Goal: Information Seeking & Learning: Check status

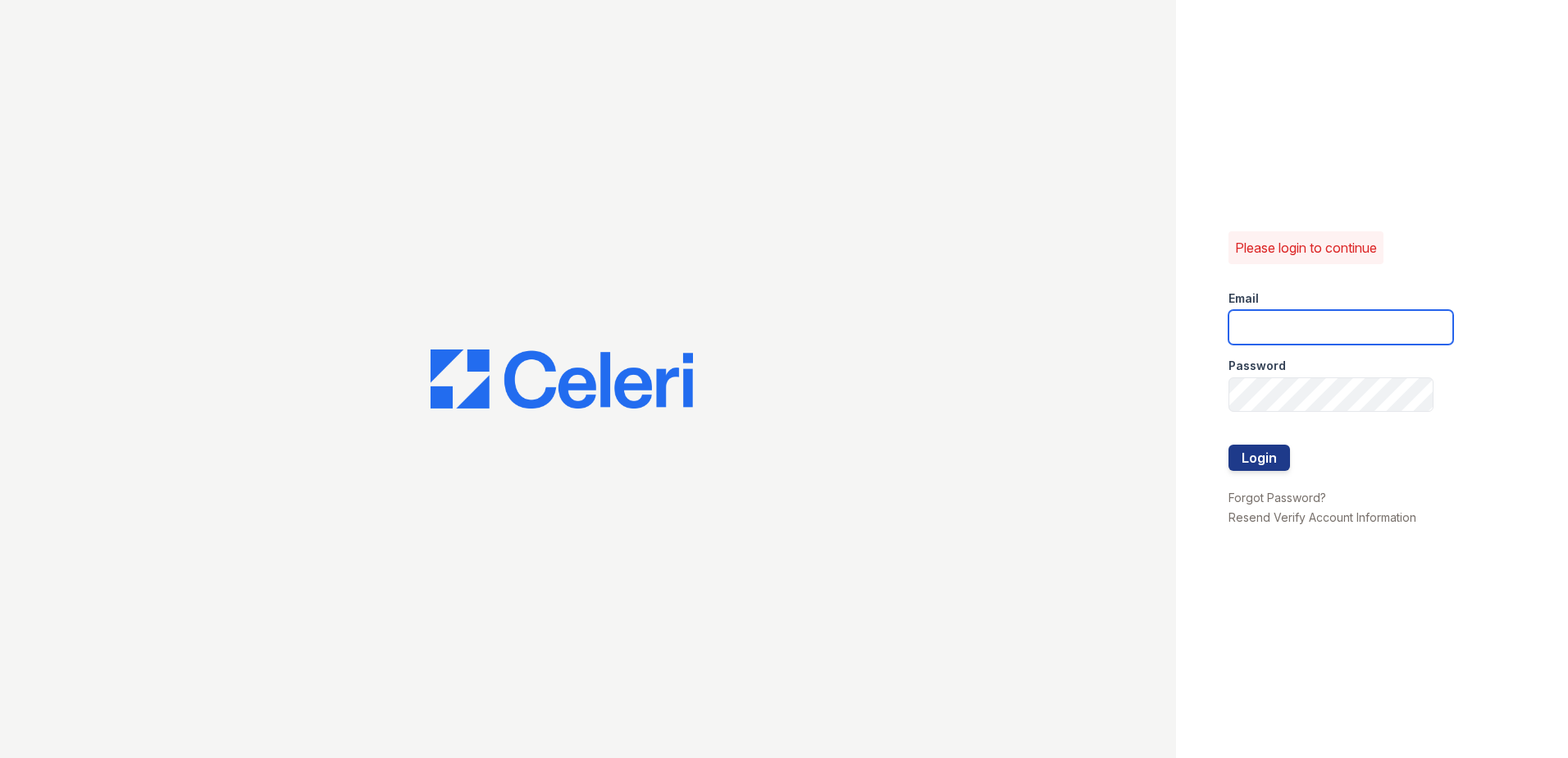
click at [1299, 310] on input "email" at bounding box center [1341, 327] width 224 height 35
type input "arriveodentonsouth@trinity-pm.com"
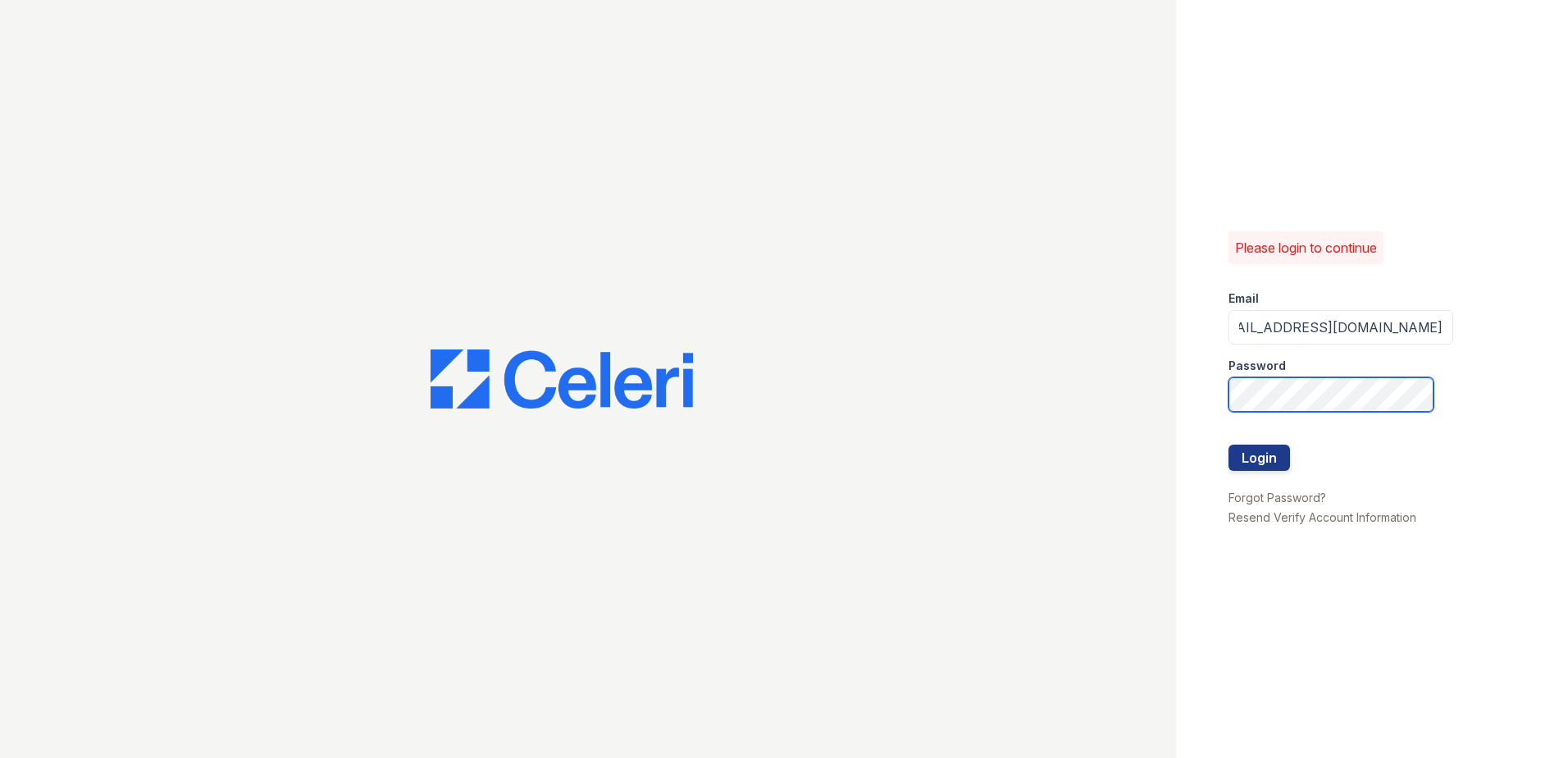
scroll to position [0, 0]
click at [1242, 459] on button "Login" at bounding box center [1259, 457] width 61 height 26
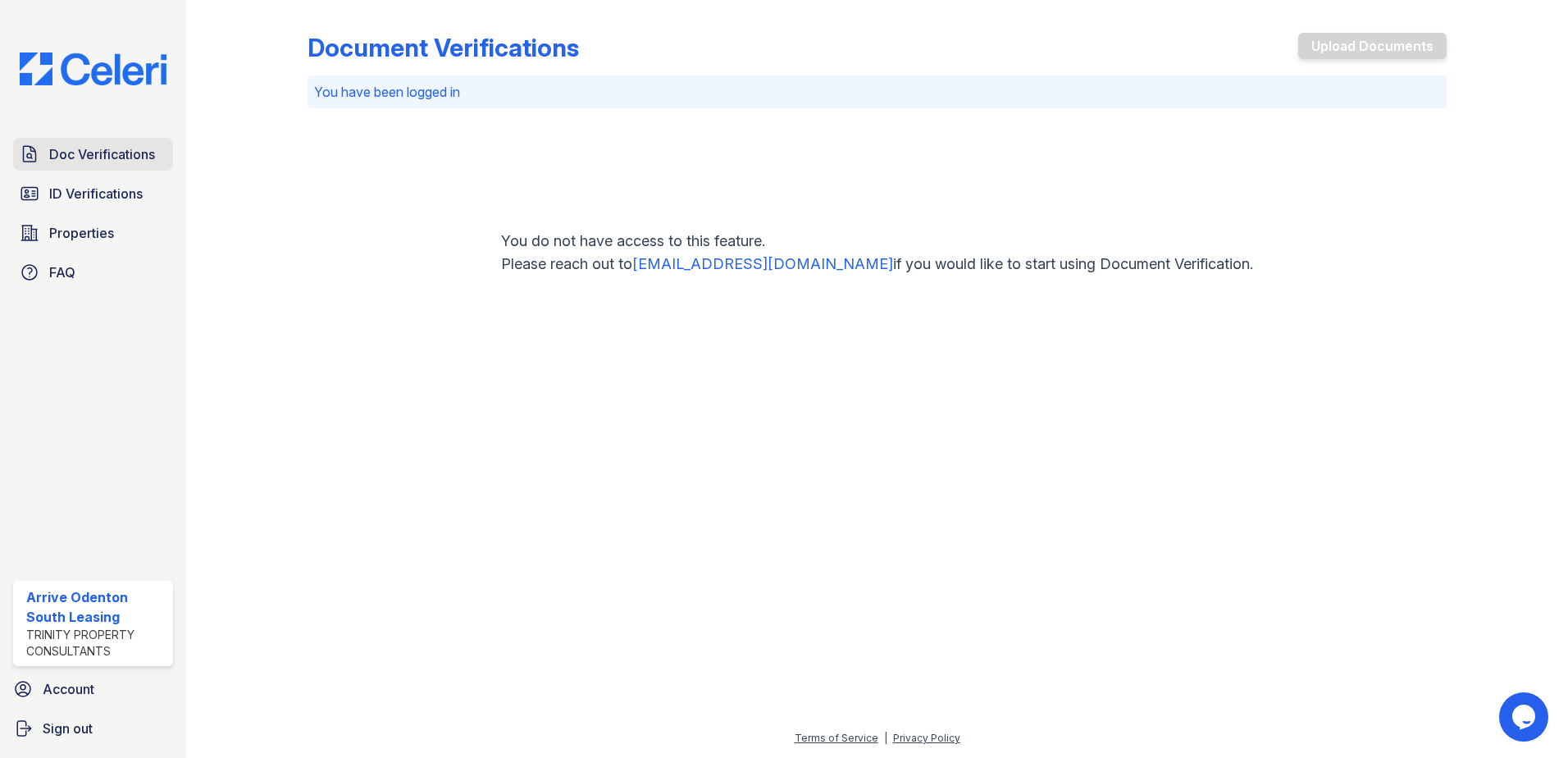
click at [90, 151] on span "Doc Verifications" at bounding box center [102, 154] width 106 height 20
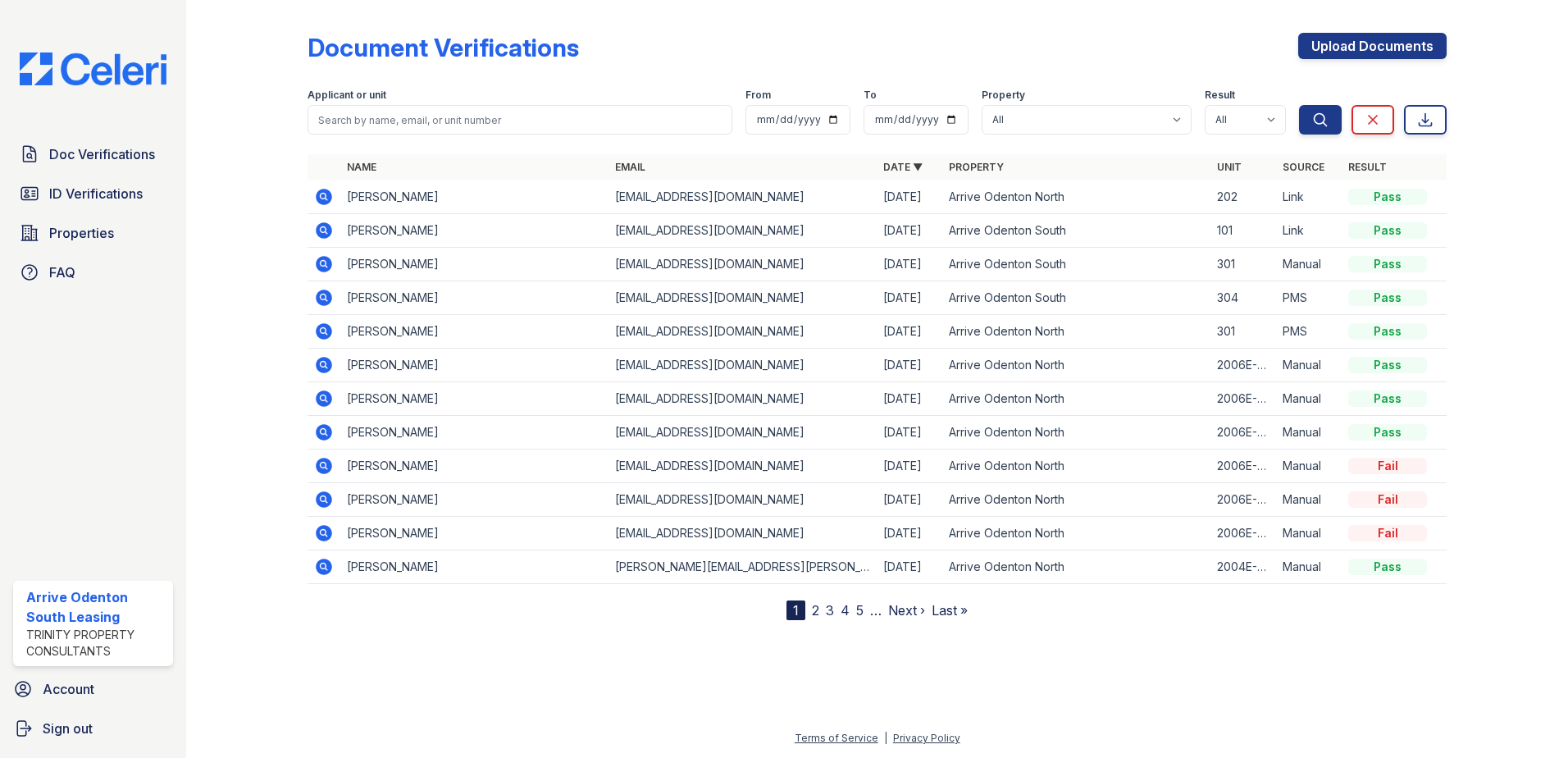
click at [324, 197] on icon at bounding box center [322, 195] width 4 height 4
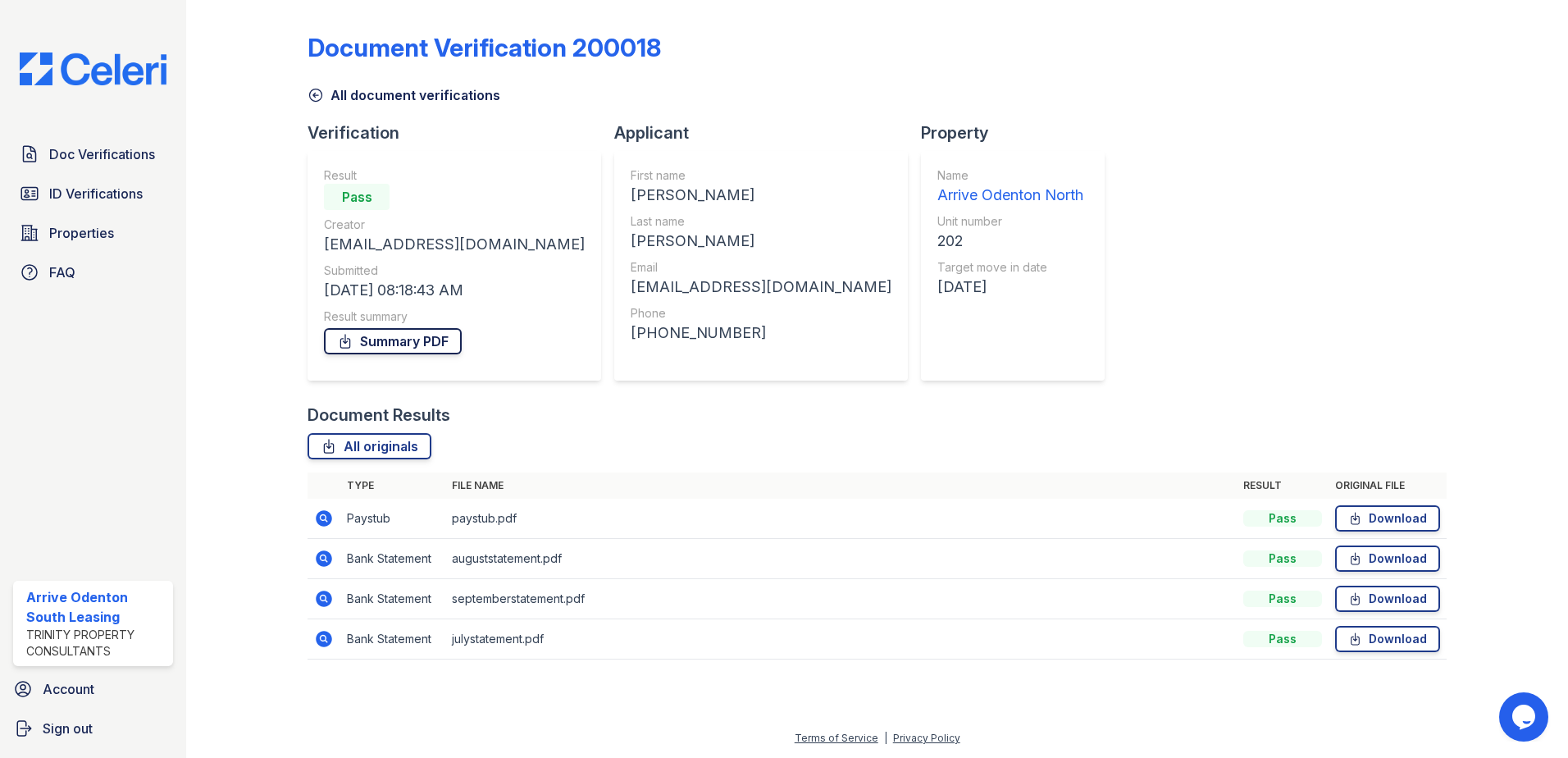
click at [405, 339] on link "Summary PDF" at bounding box center [393, 340] width 138 height 26
click at [1385, 514] on link "Download" at bounding box center [1387, 518] width 105 height 26
click at [1362, 518] on icon at bounding box center [1355, 518] width 14 height 16
click at [321, 513] on icon at bounding box center [324, 518] width 16 height 16
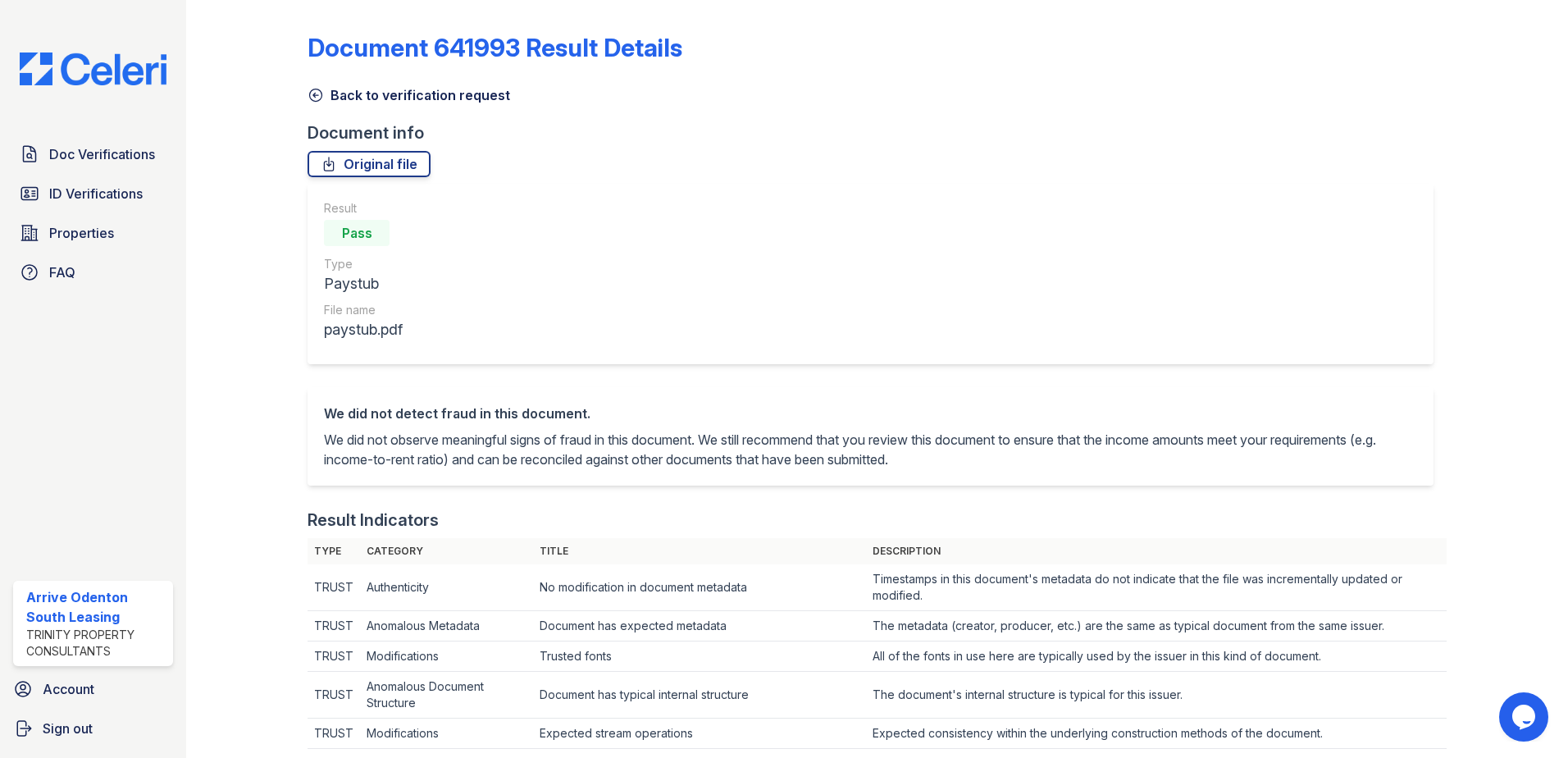
click at [310, 89] on icon at bounding box center [315, 95] width 16 height 16
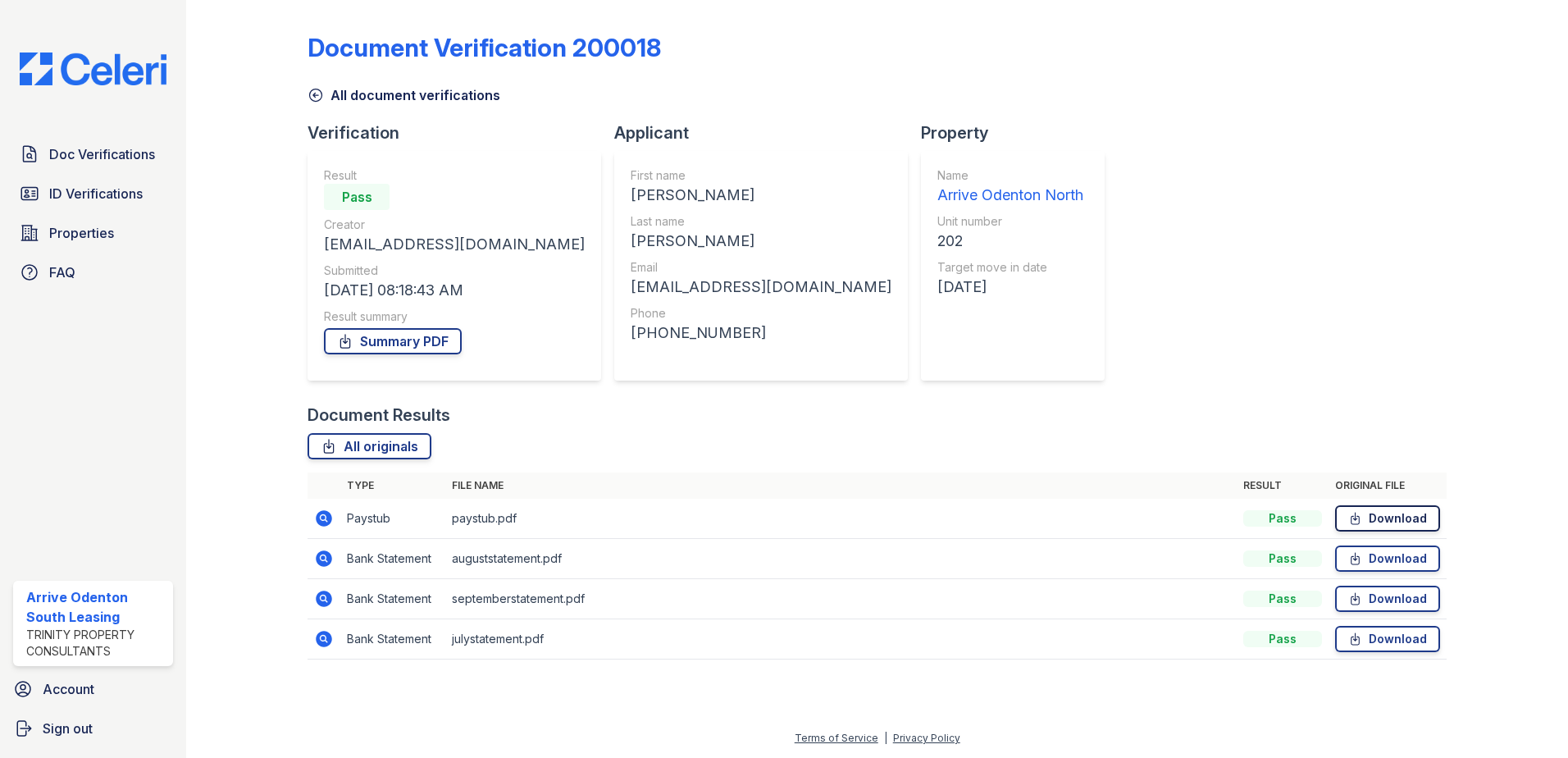
click at [1359, 515] on icon at bounding box center [1355, 518] width 14 height 16
click at [327, 515] on icon at bounding box center [324, 518] width 16 height 16
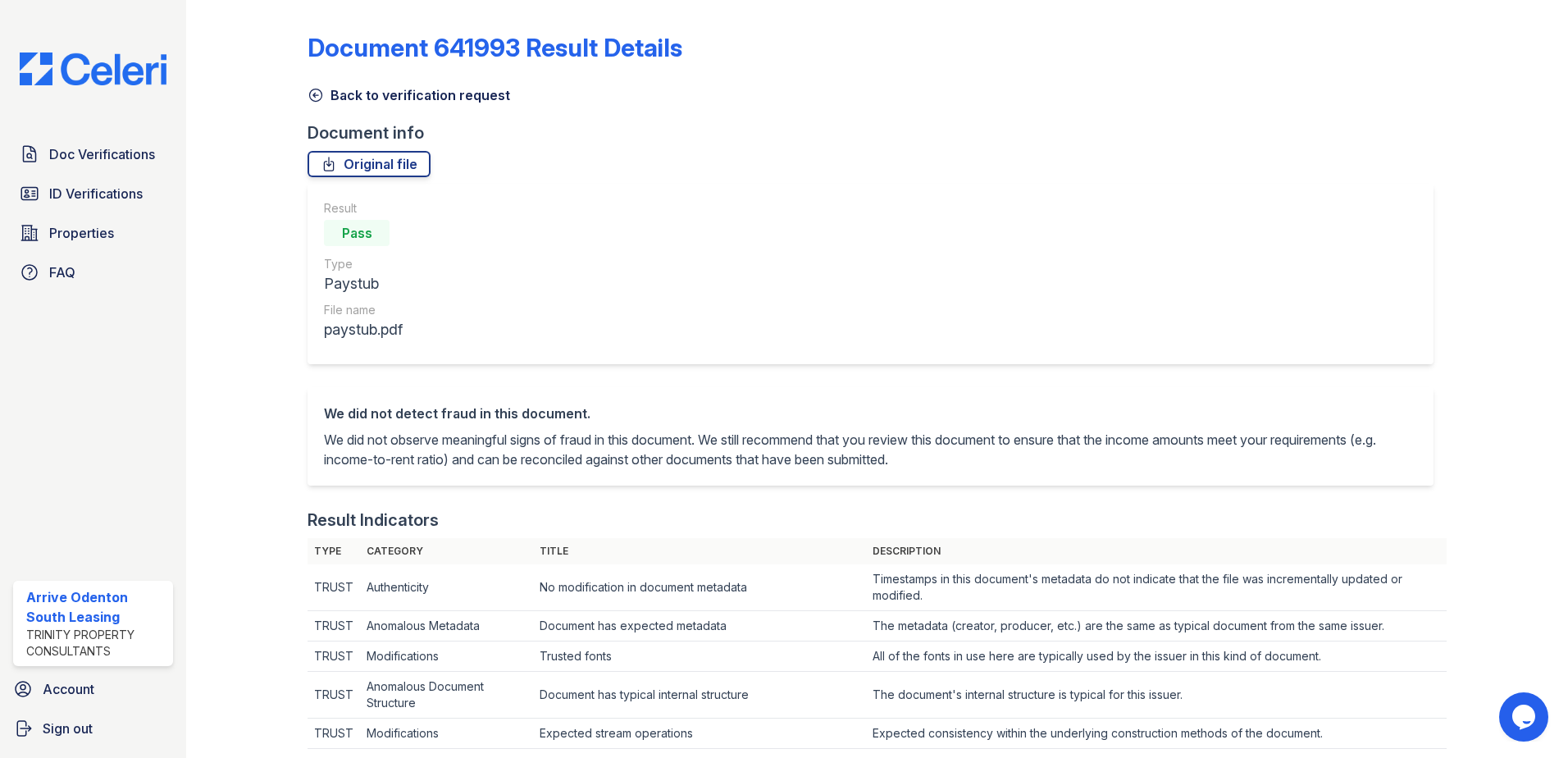
drag, startPoint x: 314, startPoint y: 95, endPoint x: 321, endPoint y: 102, distance: 9.9
click at [315, 95] on icon at bounding box center [316, 95] width 12 height 12
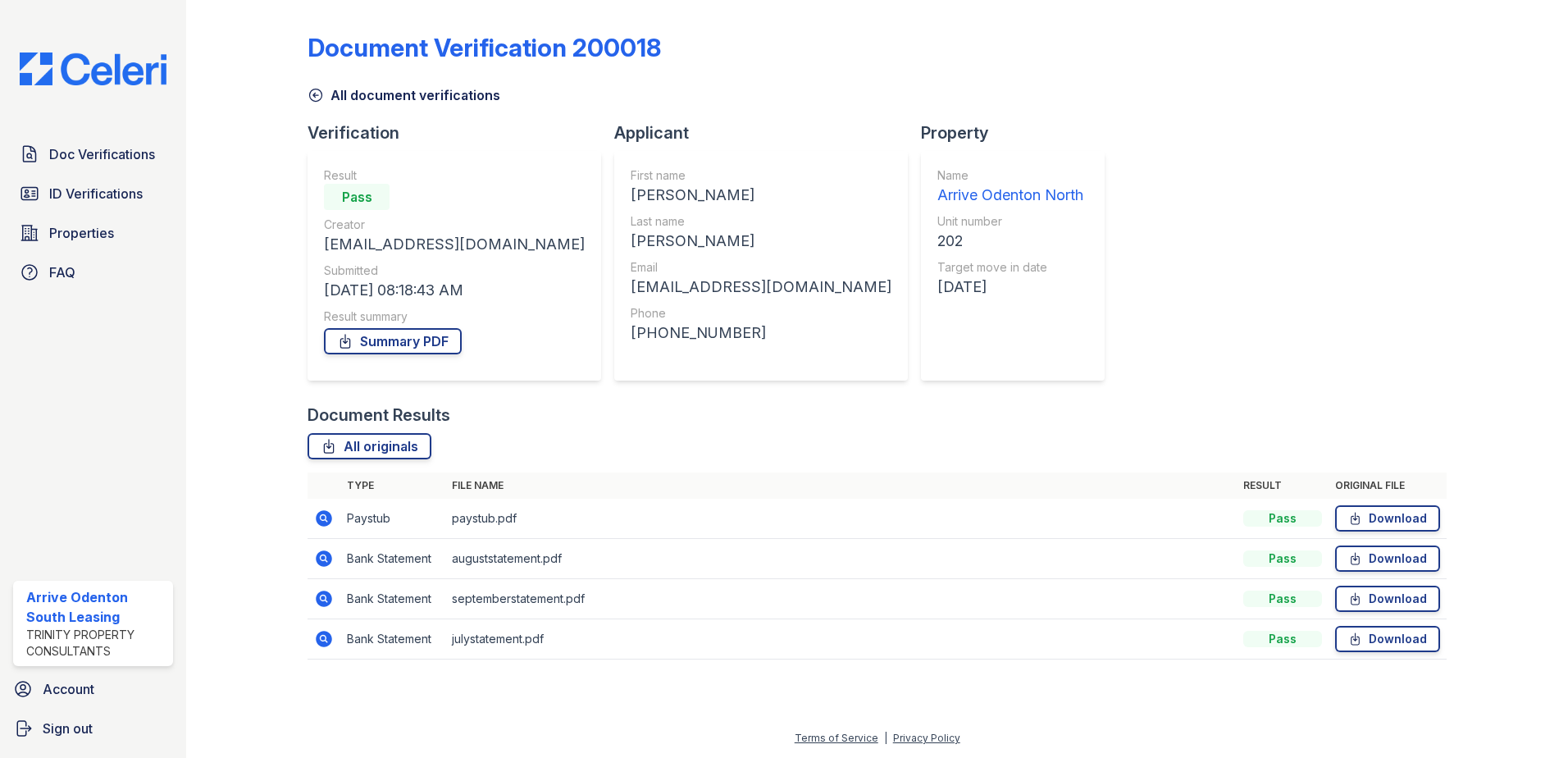
click at [325, 553] on icon at bounding box center [324, 558] width 16 height 16
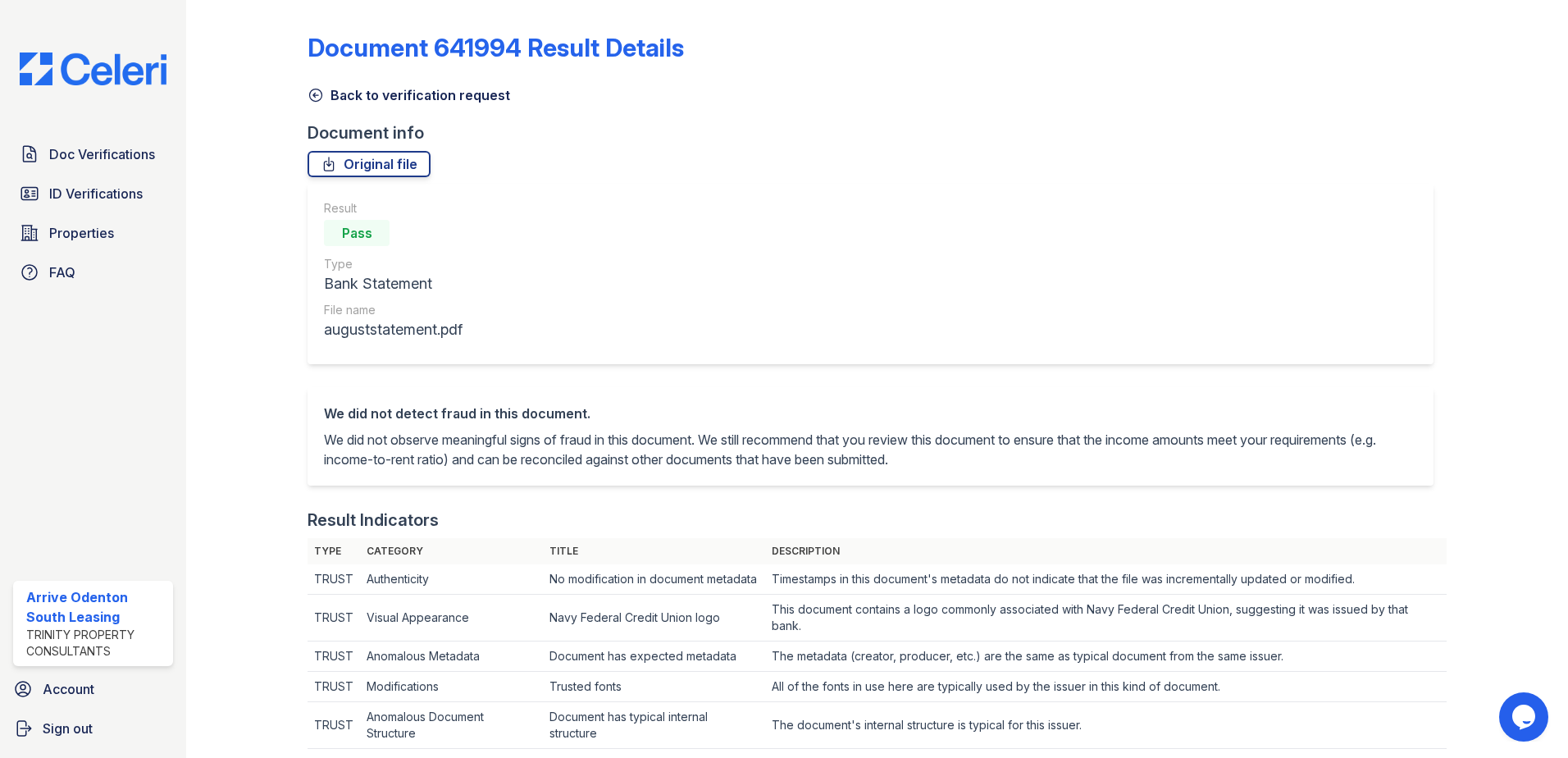
click at [315, 95] on icon at bounding box center [316, 95] width 12 height 12
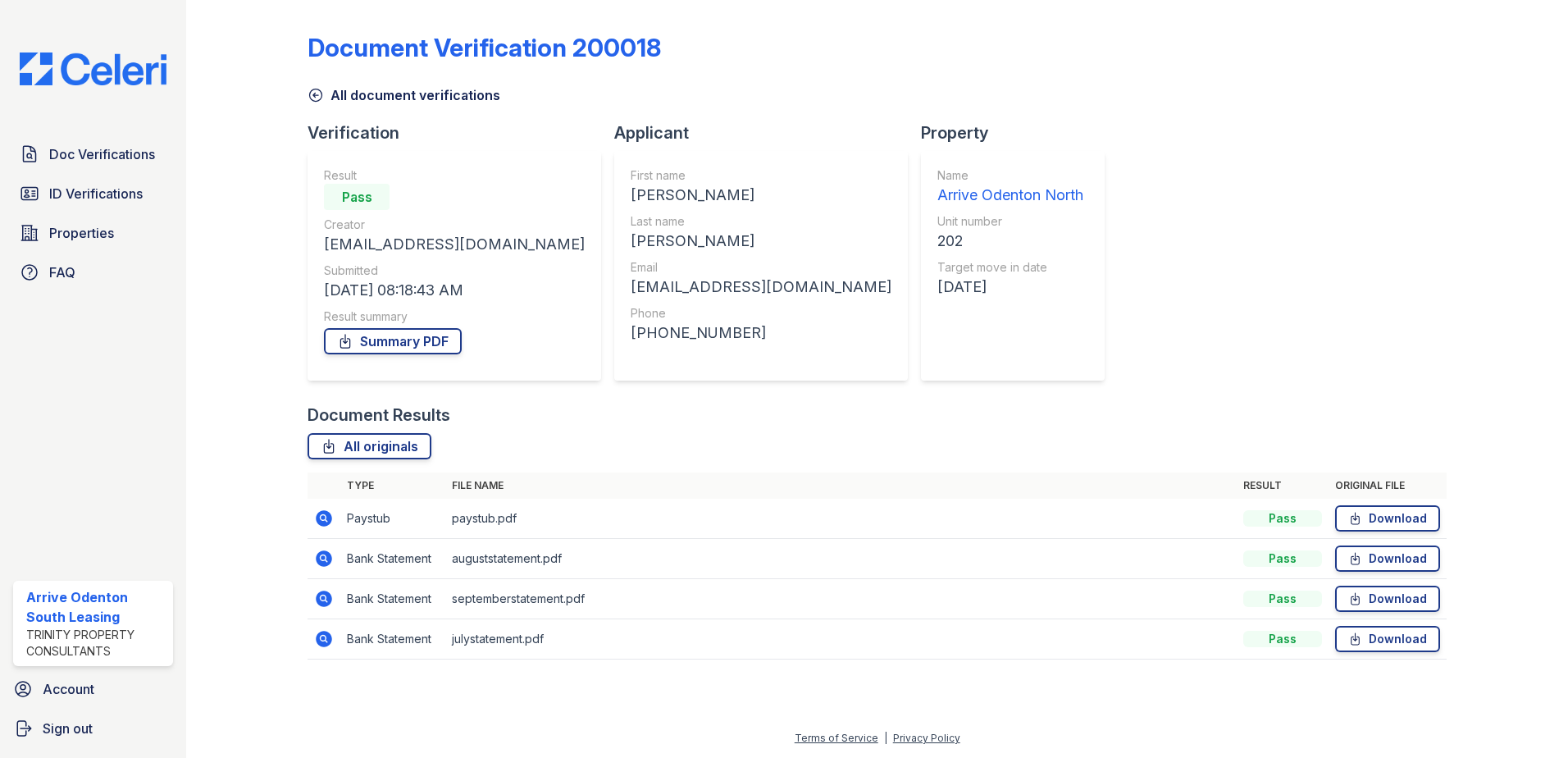
click at [319, 559] on icon at bounding box center [324, 558] width 16 height 16
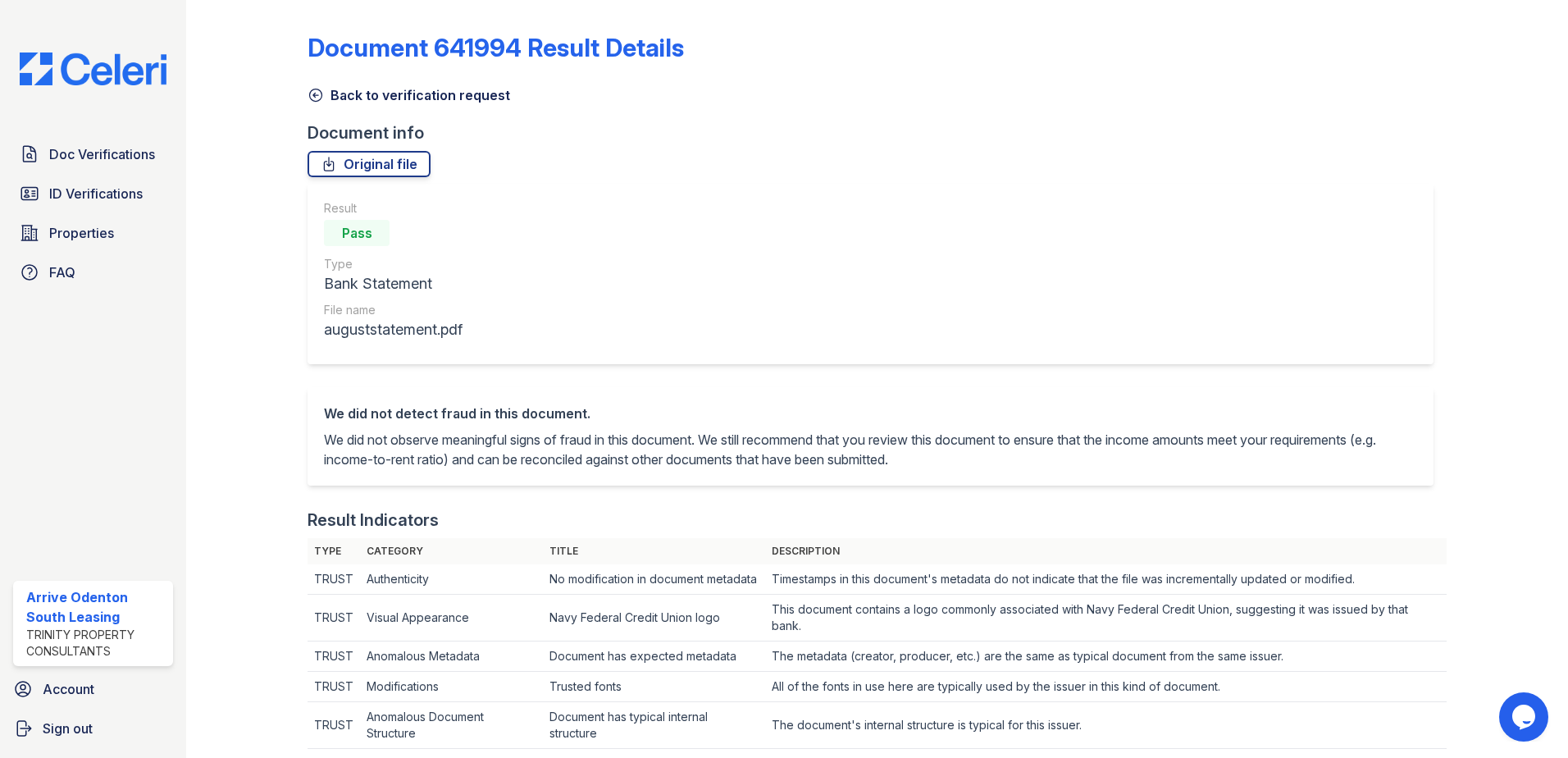
click at [313, 90] on icon at bounding box center [315, 95] width 16 height 16
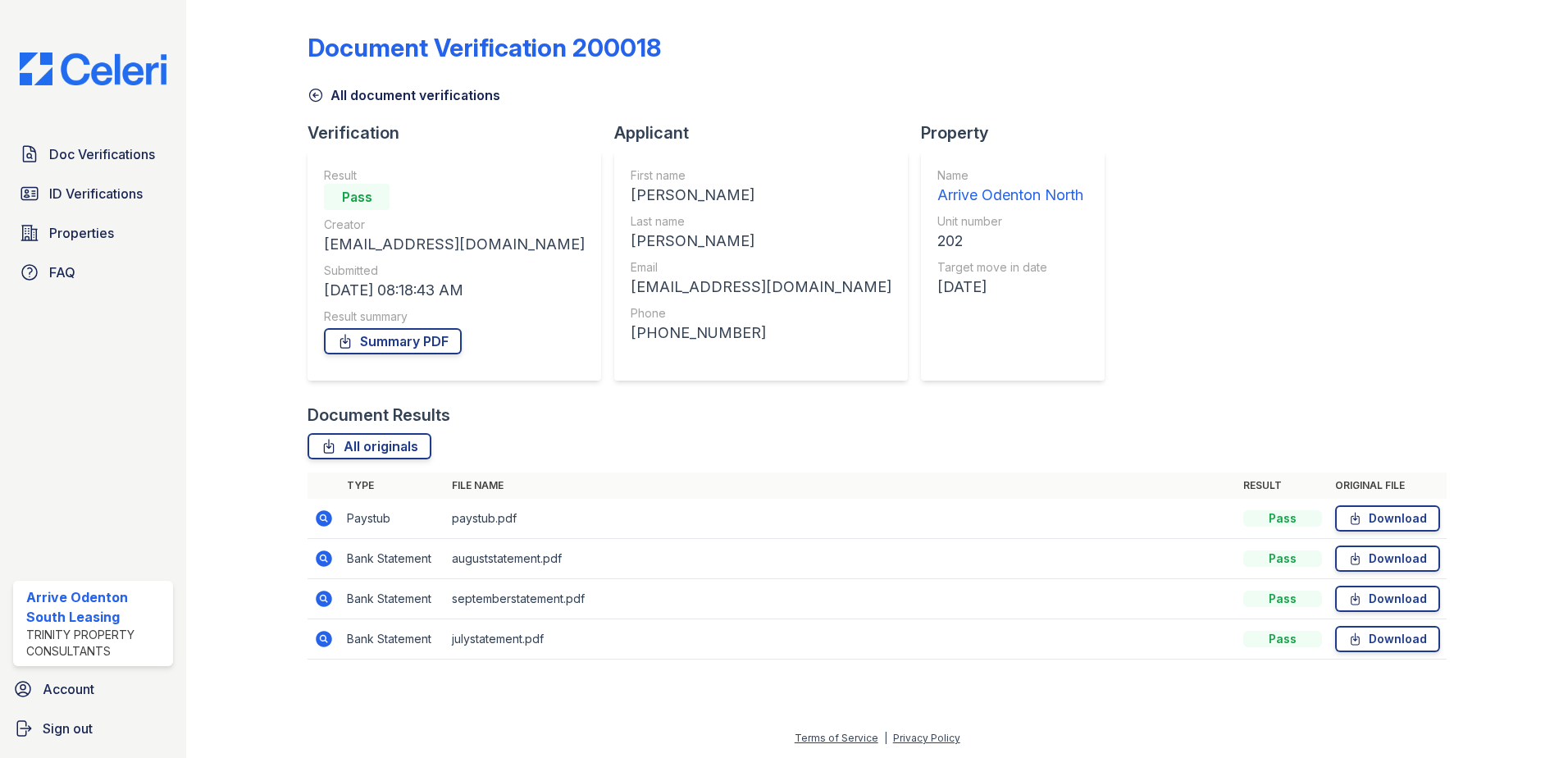
click at [323, 599] on icon at bounding box center [322, 598] width 4 height 4
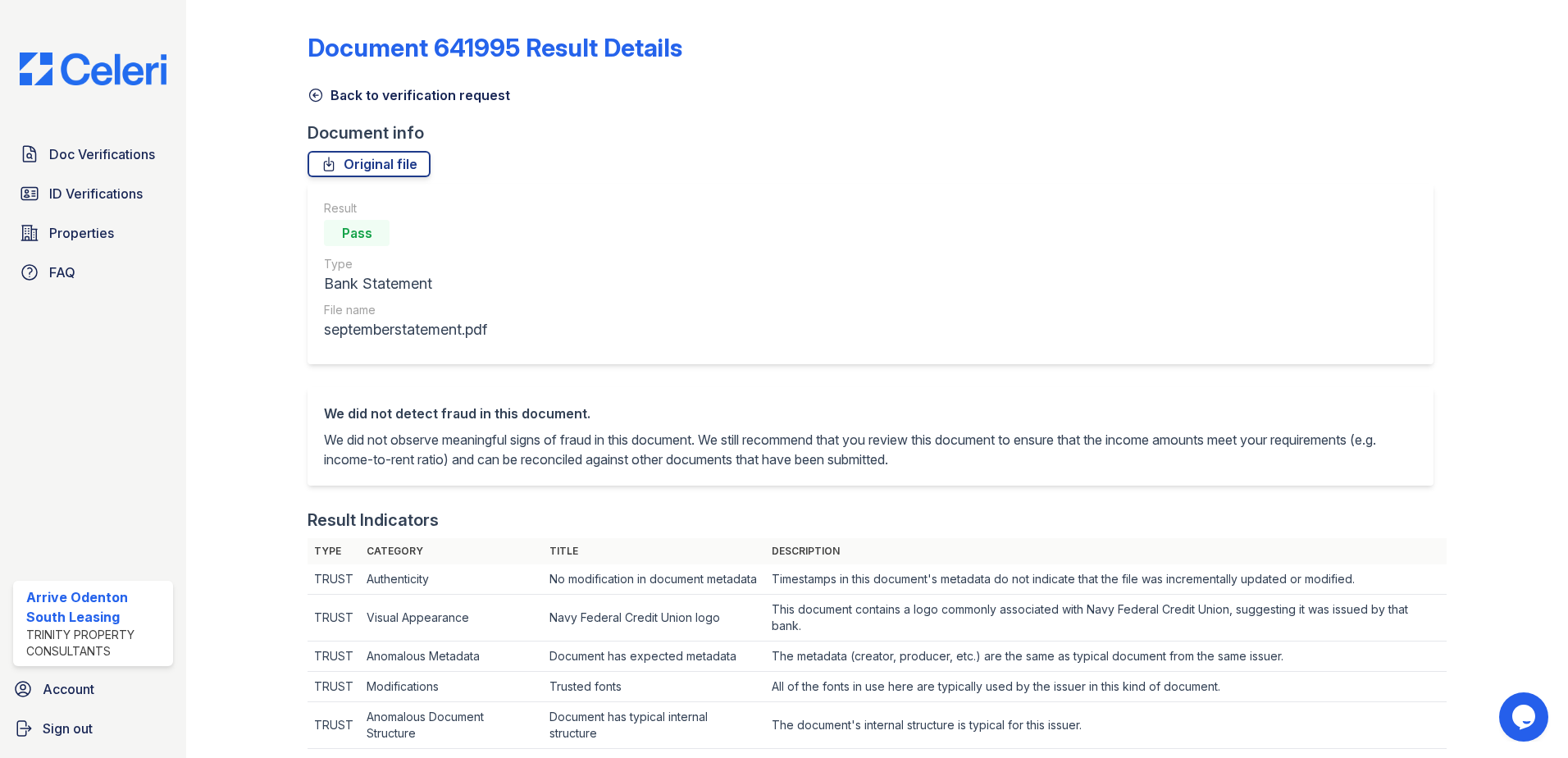
click at [313, 94] on icon at bounding box center [315, 95] width 16 height 16
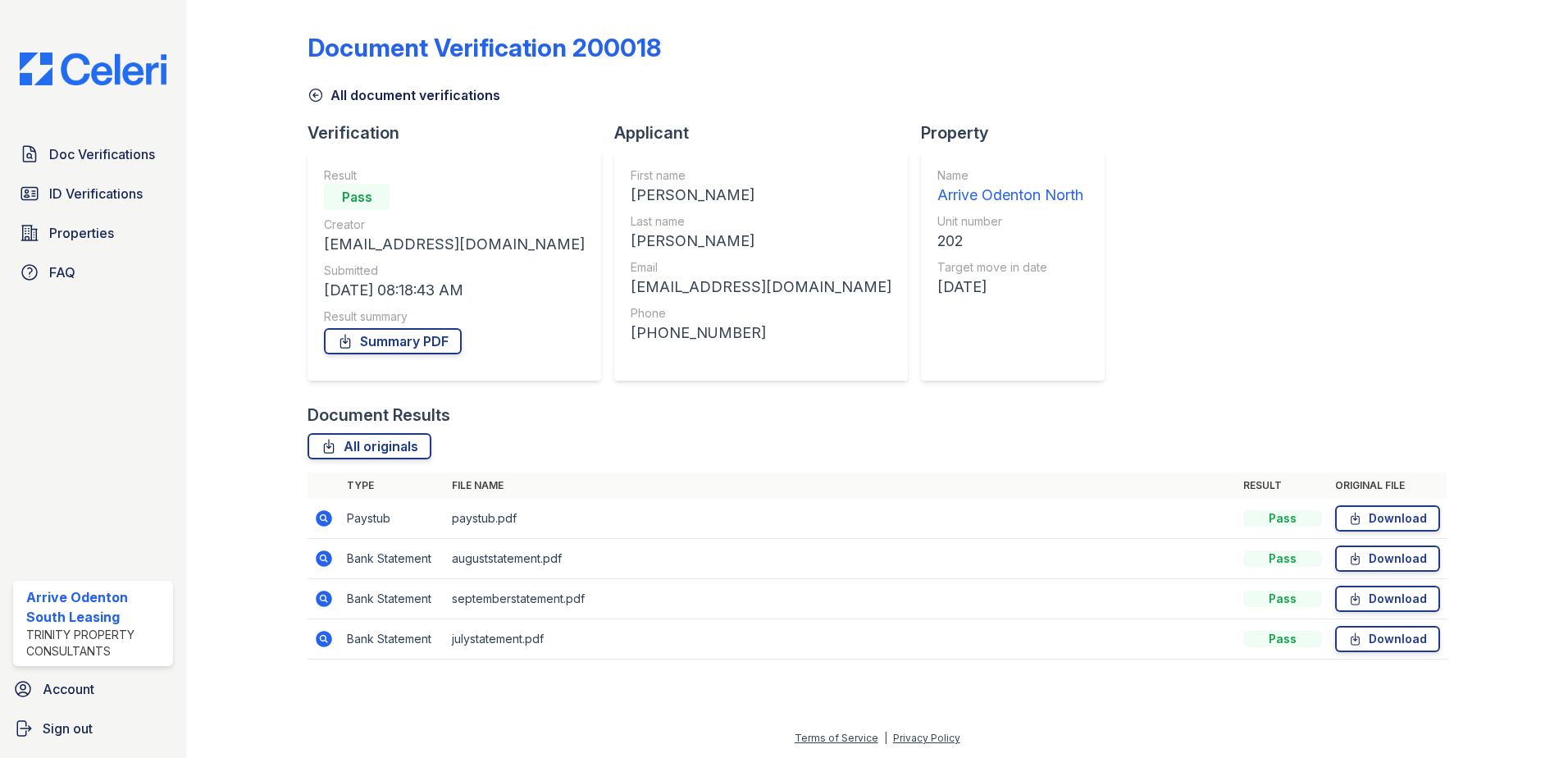
click at [329, 638] on icon at bounding box center [324, 639] width 16 height 16
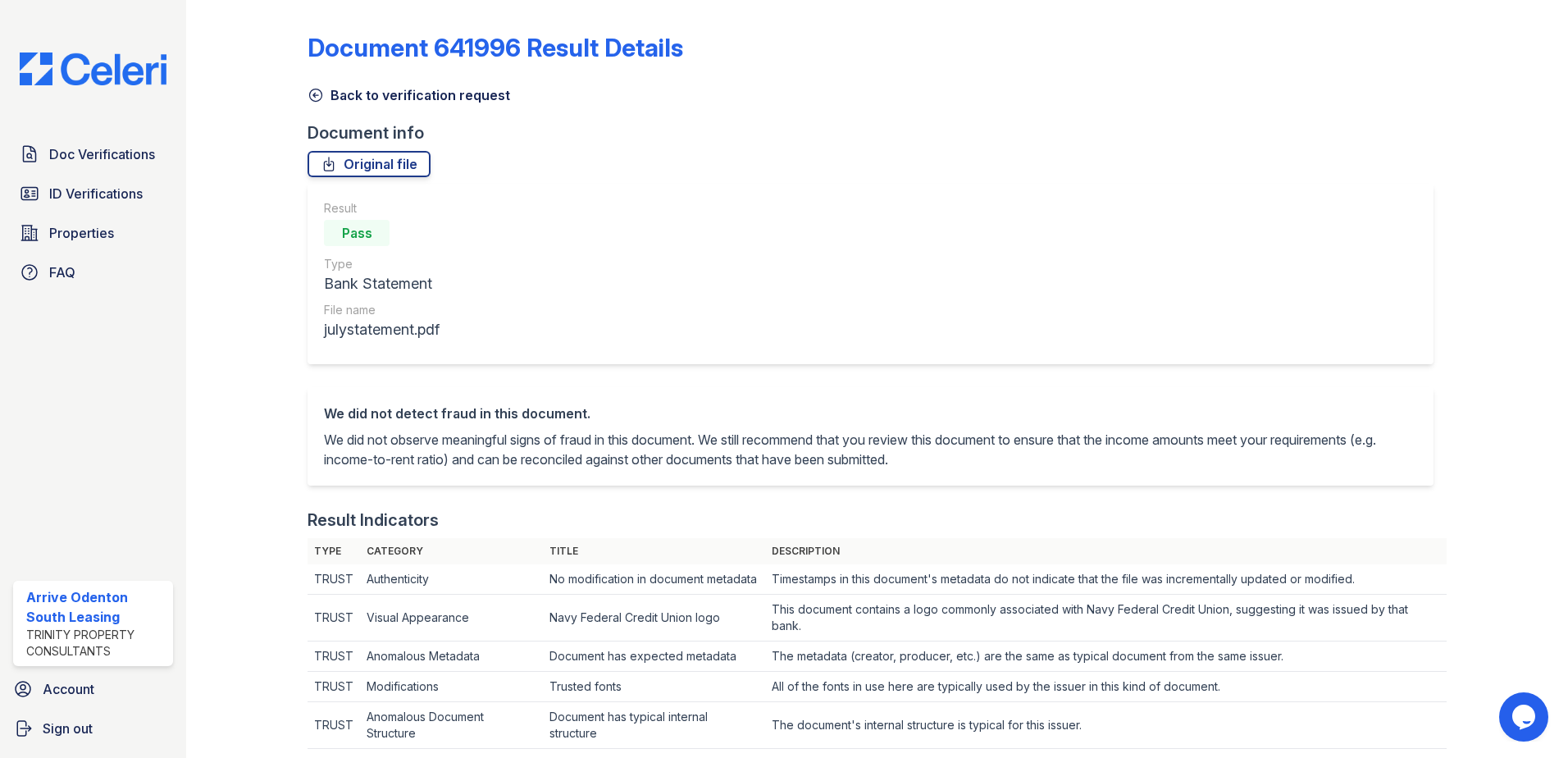
click at [314, 93] on icon at bounding box center [315, 95] width 16 height 16
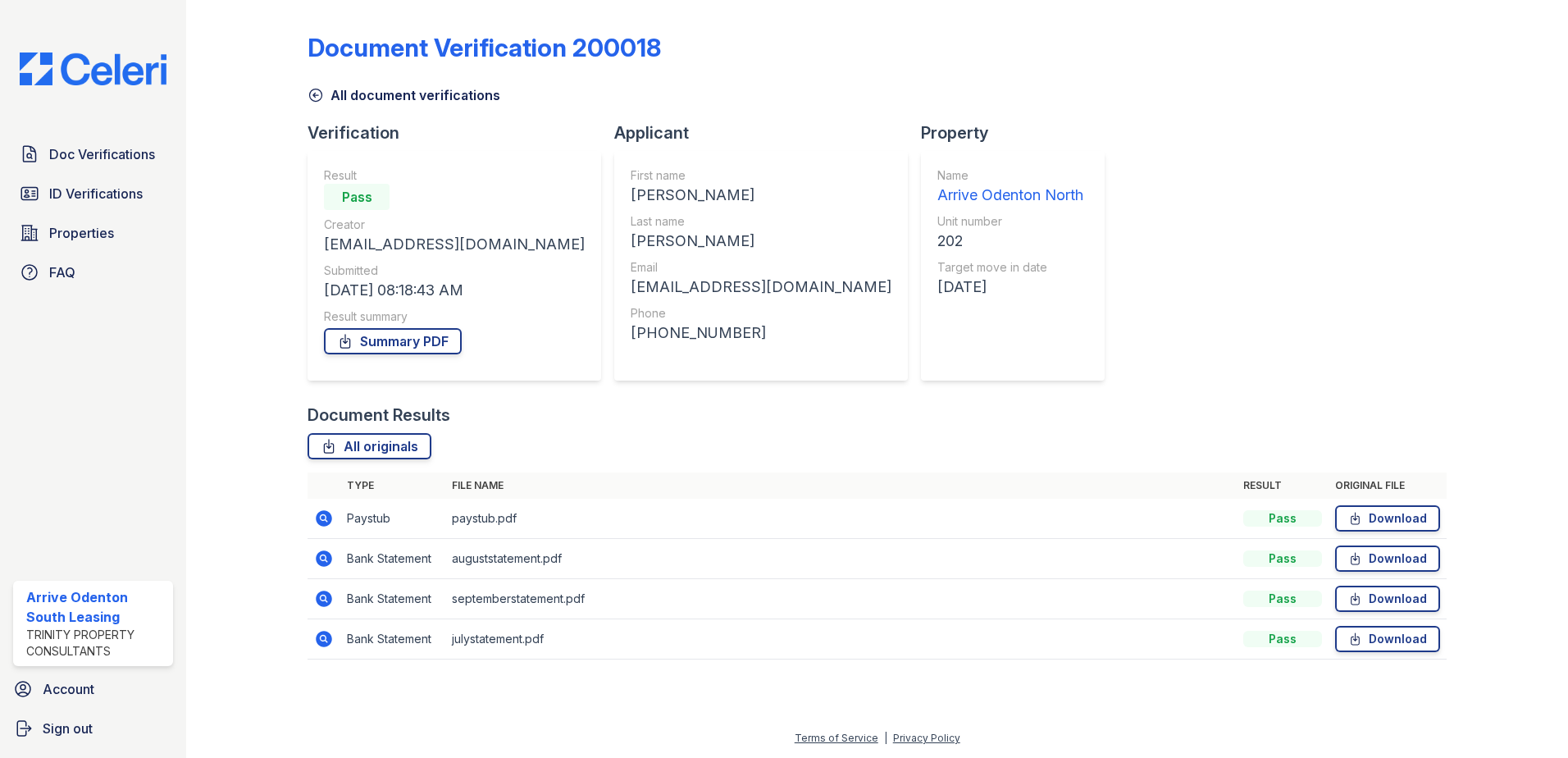
click at [312, 89] on icon at bounding box center [315, 95] width 16 height 16
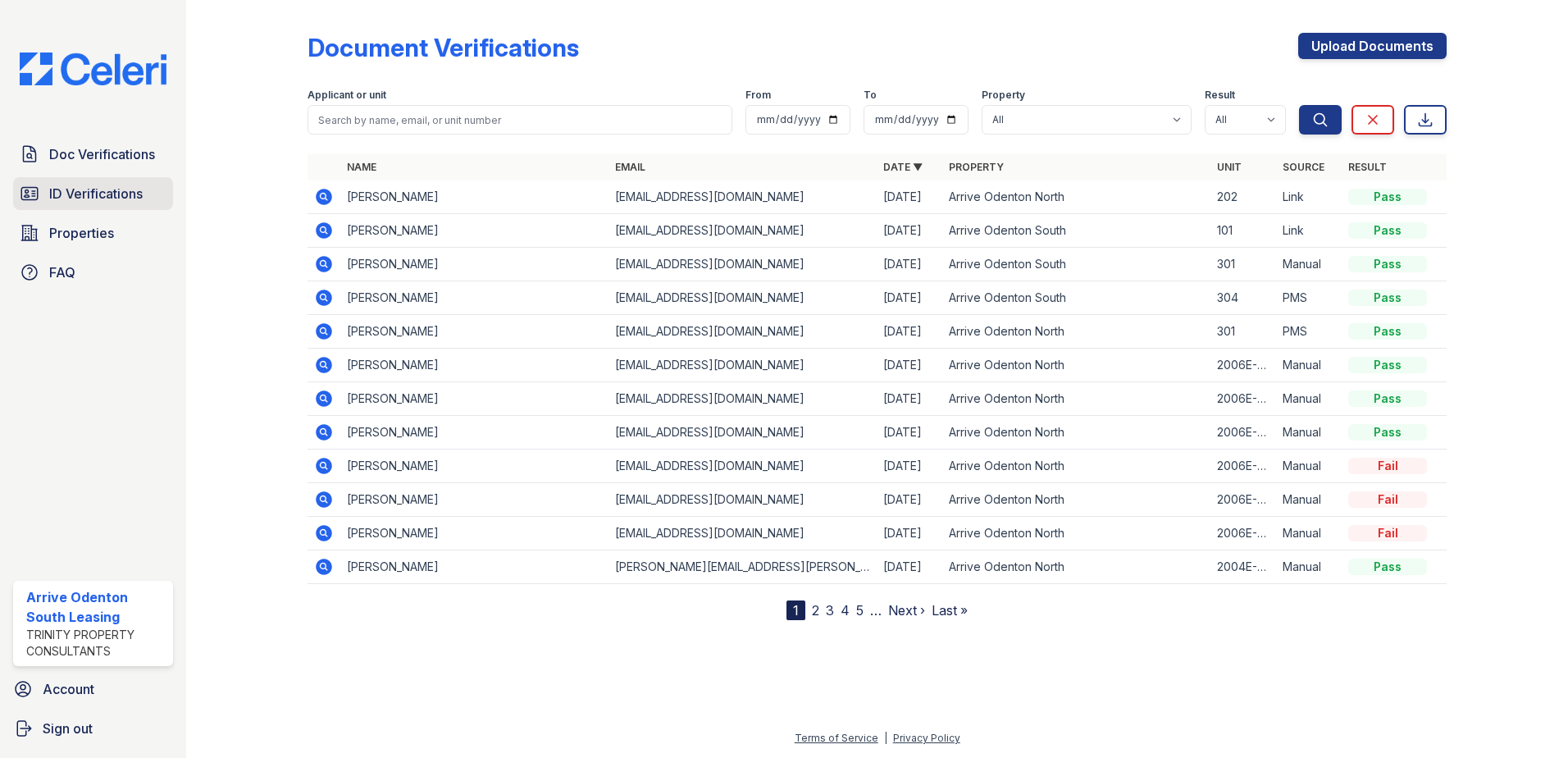
click at [91, 194] on span "ID Verifications" at bounding box center [95, 193] width 93 height 20
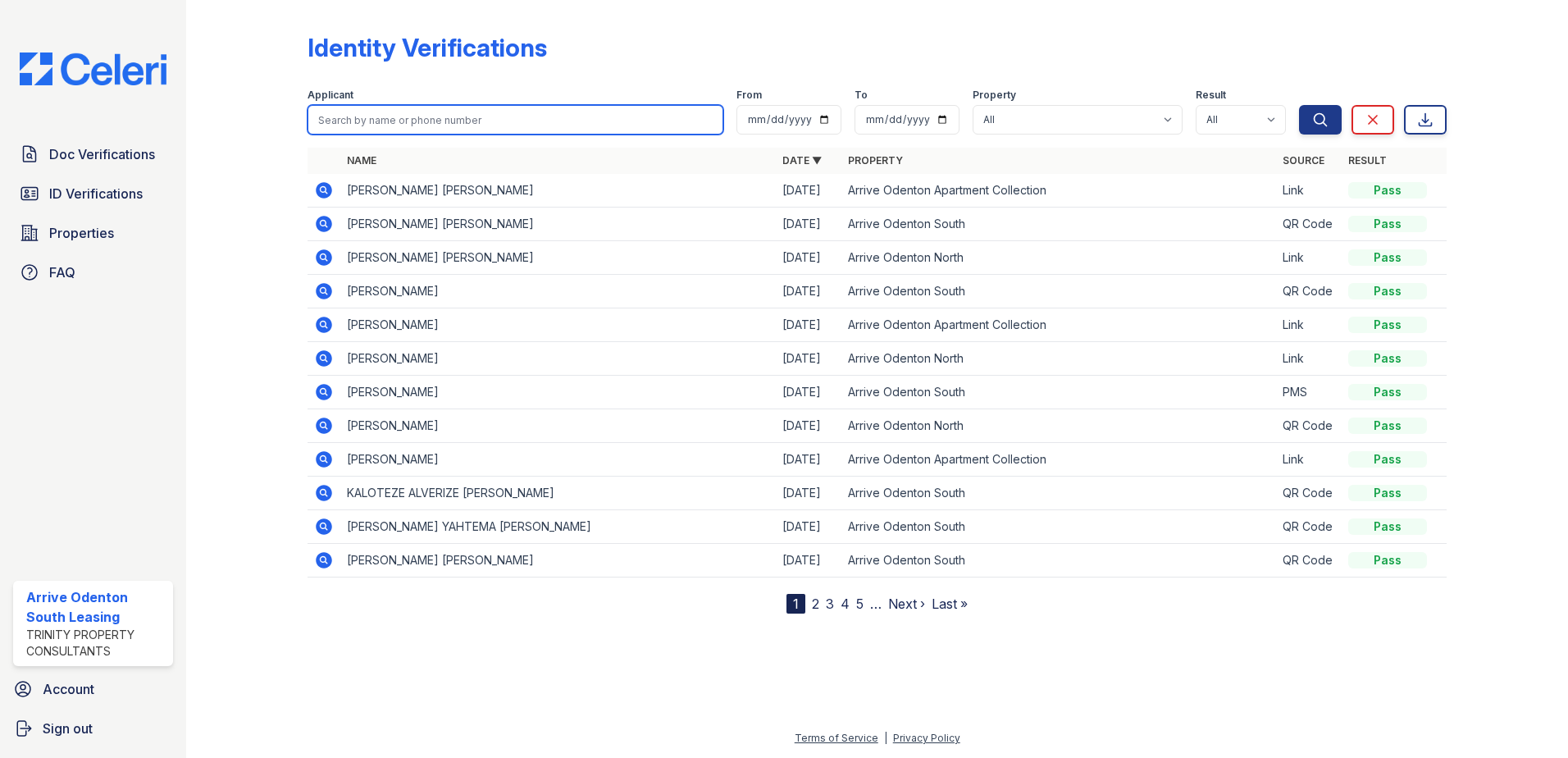
click at [355, 114] on input "search" at bounding box center [515, 119] width 416 height 29
type input "[PERSON_NAME]"
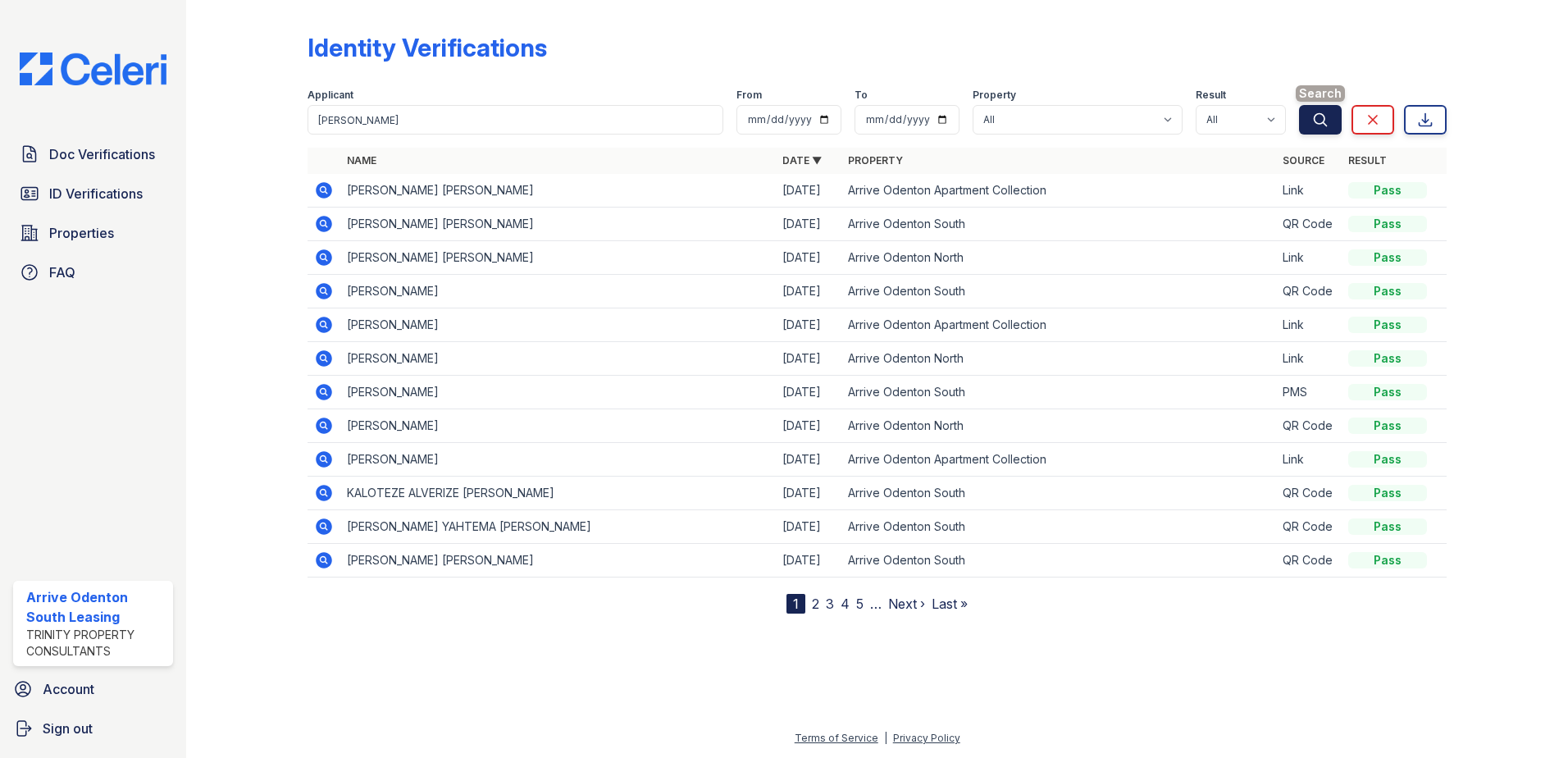
click at [1328, 113] on icon "submit" at bounding box center [1320, 119] width 16 height 16
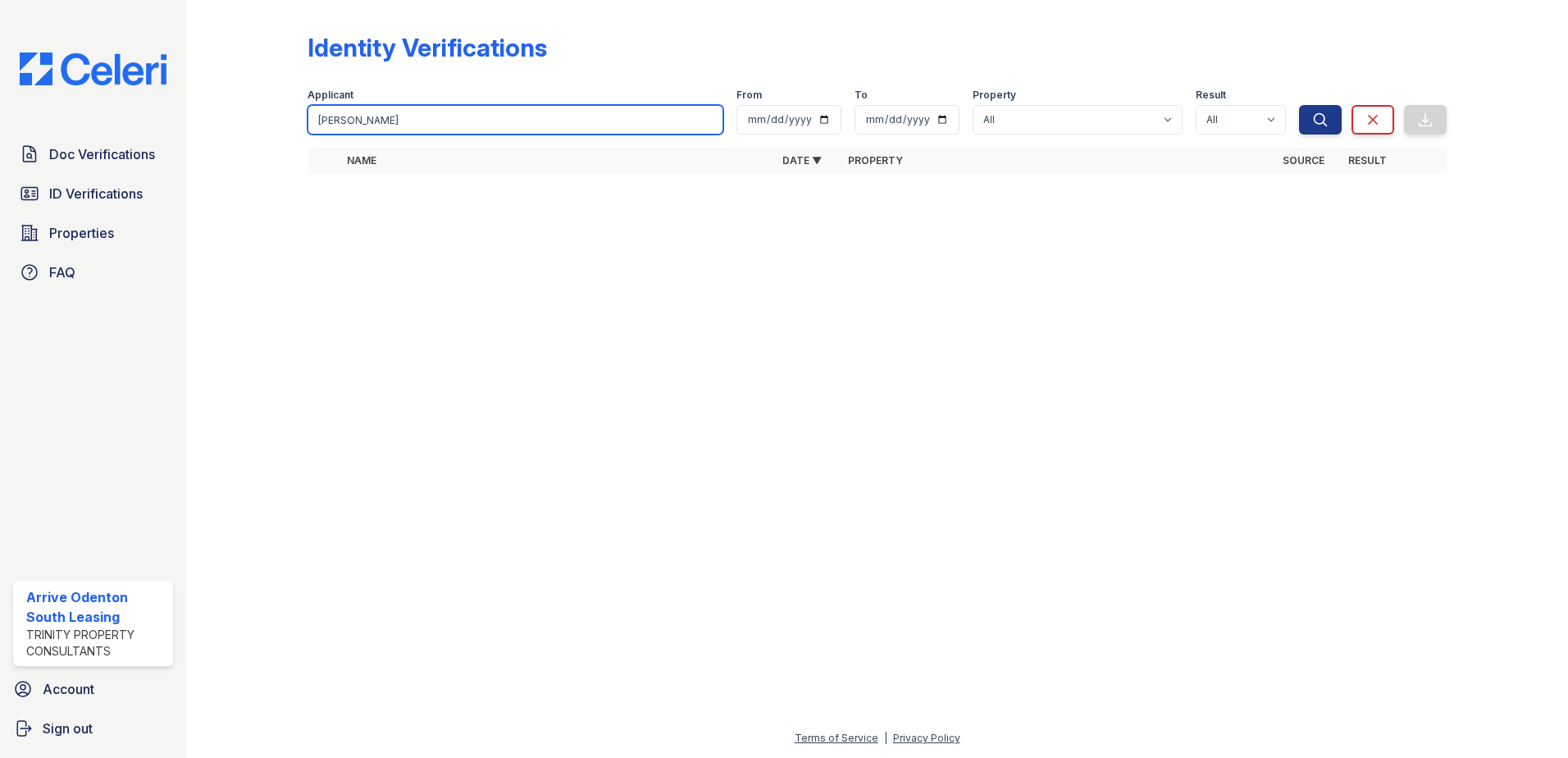
drag, startPoint x: 408, startPoint y: 122, endPoint x: 296, endPoint y: 120, distance: 112.0
click at [296, 120] on div "Identity Verifications Filter Applicant [PERSON_NAME] From To Property All Arri…" at bounding box center [877, 108] width 1329 height 216
type input "[PERSON_NAME]"
drag, startPoint x: 1316, startPoint y: 117, endPoint x: 1272, endPoint y: 121, distance: 44.2
click at [1315, 117] on icon "submit" at bounding box center [1320, 119] width 16 height 16
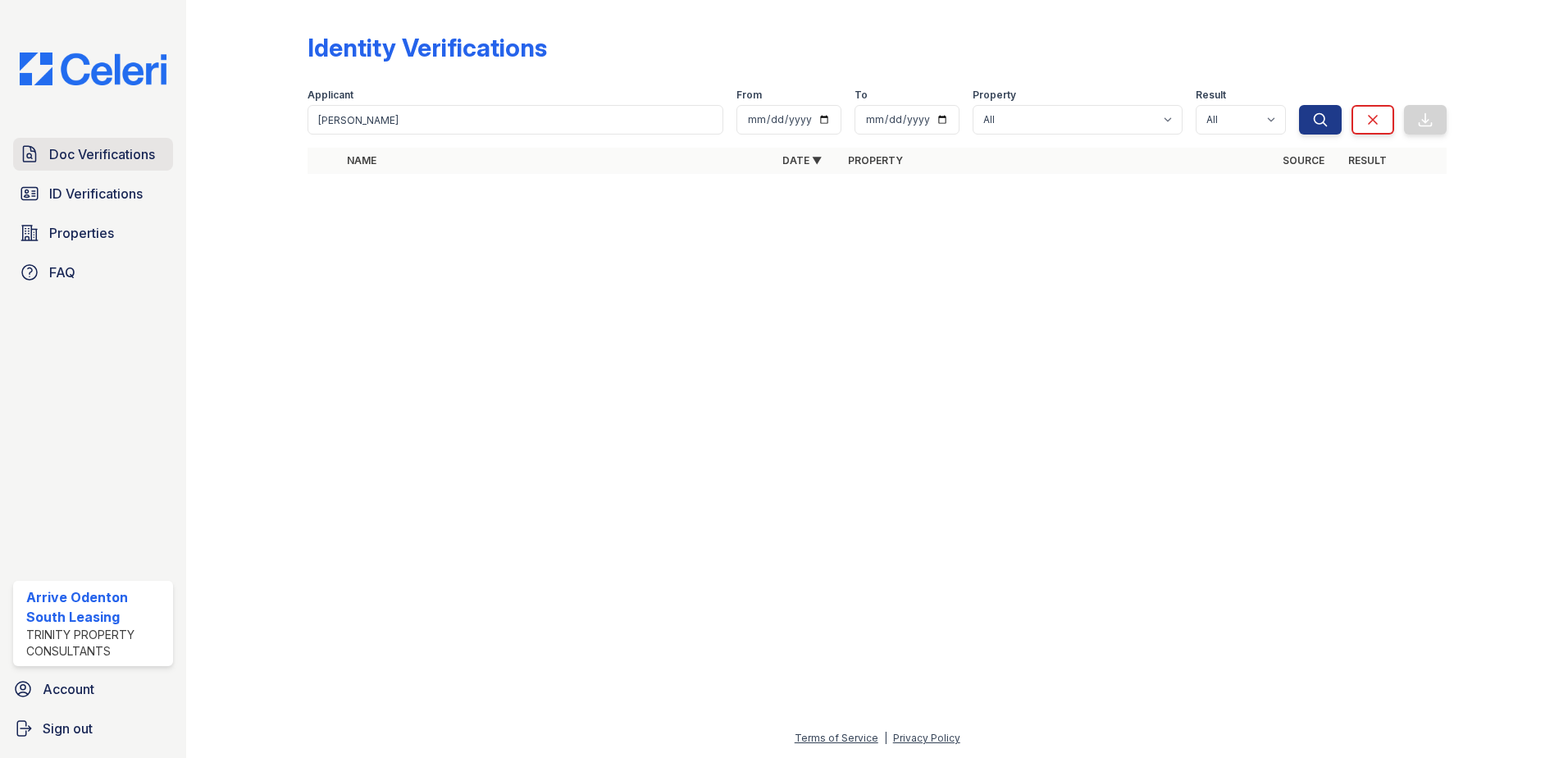
click at [77, 151] on span "Doc Verifications" at bounding box center [102, 154] width 106 height 20
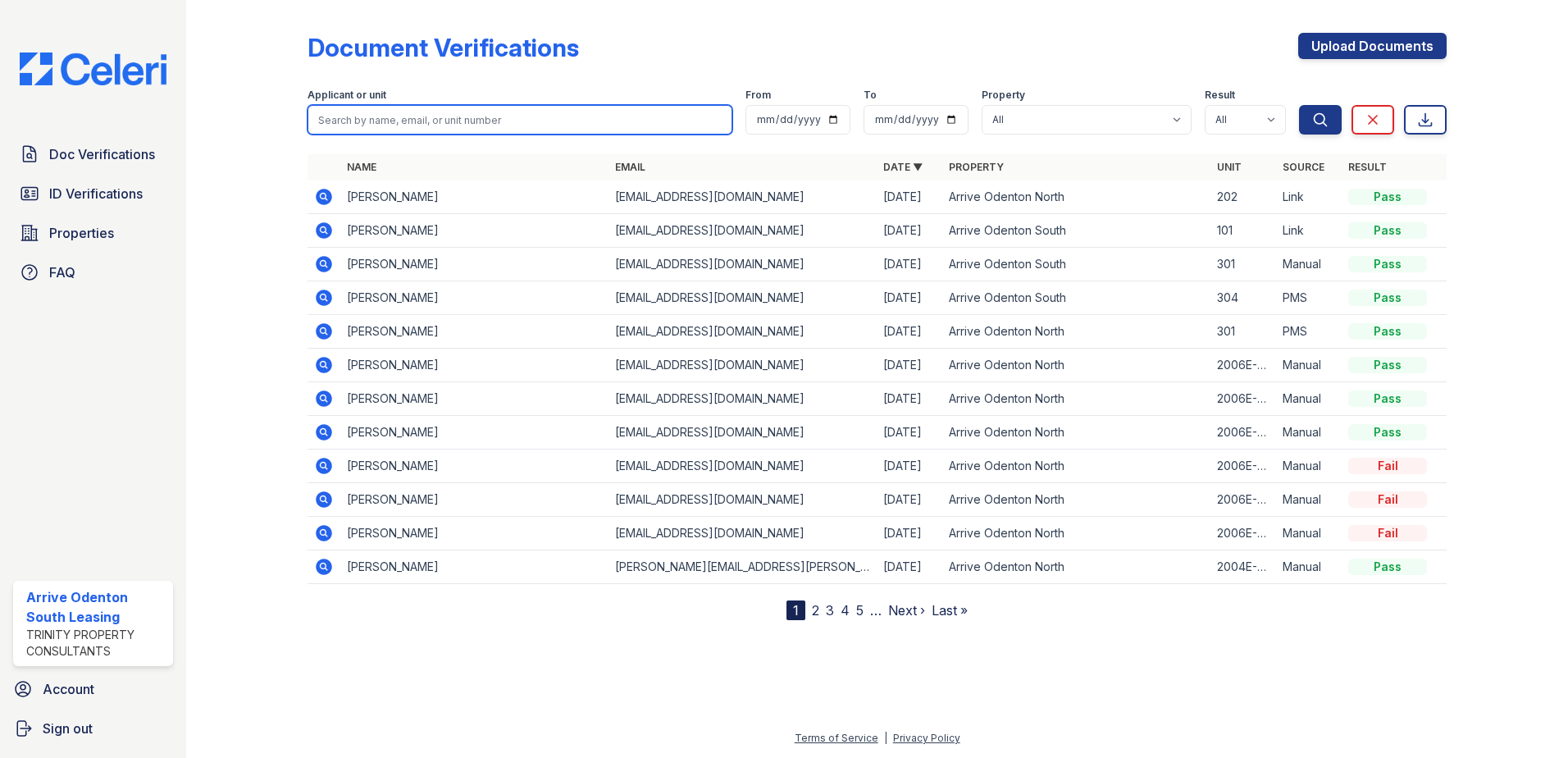
click at [346, 117] on input "search" at bounding box center [519, 119] width 425 height 29
type input "[PERSON_NAME]"
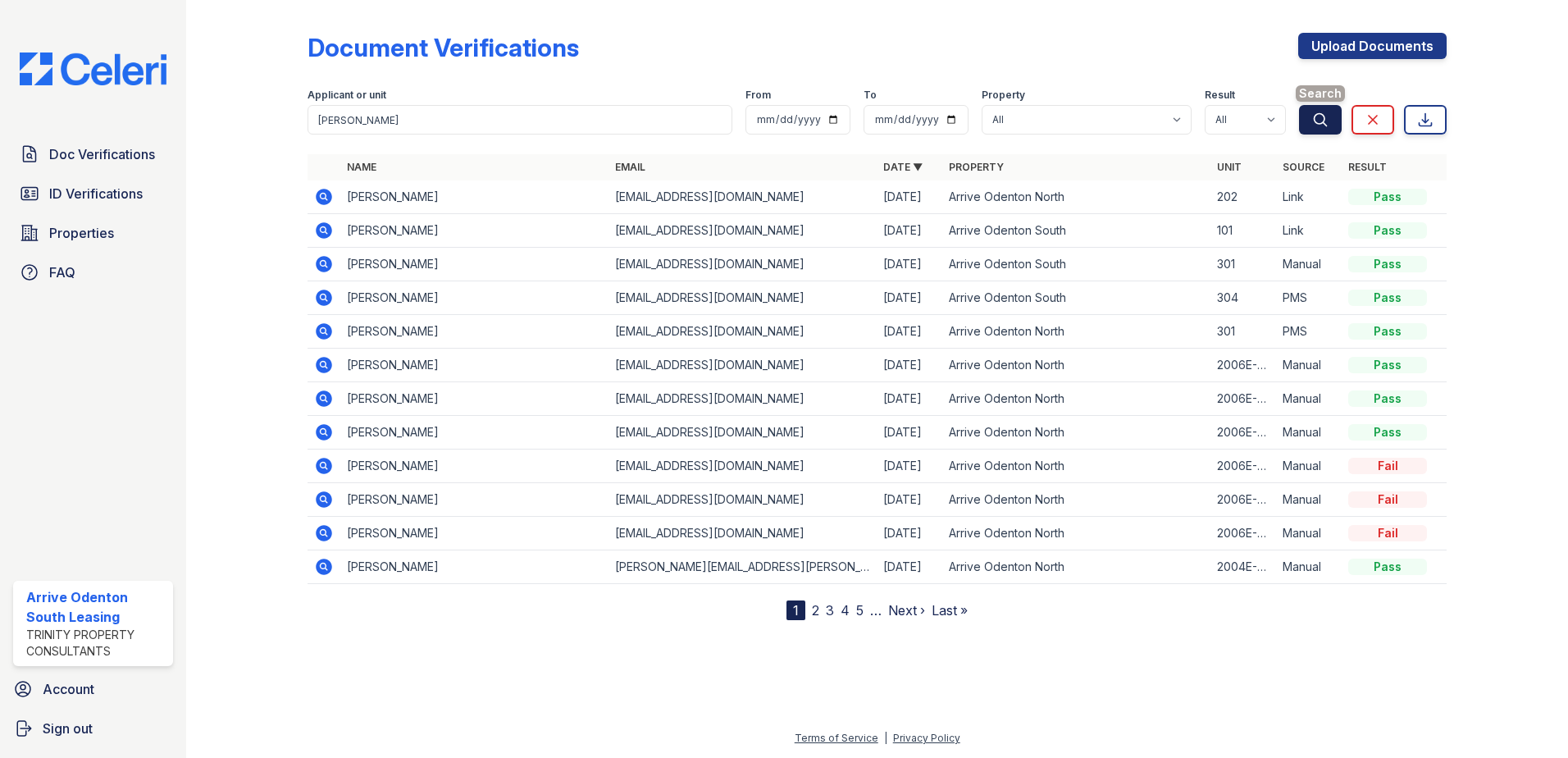
click at [1324, 117] on icon "submit" at bounding box center [1320, 119] width 12 height 12
